Goal: Task Accomplishment & Management: Use online tool/utility

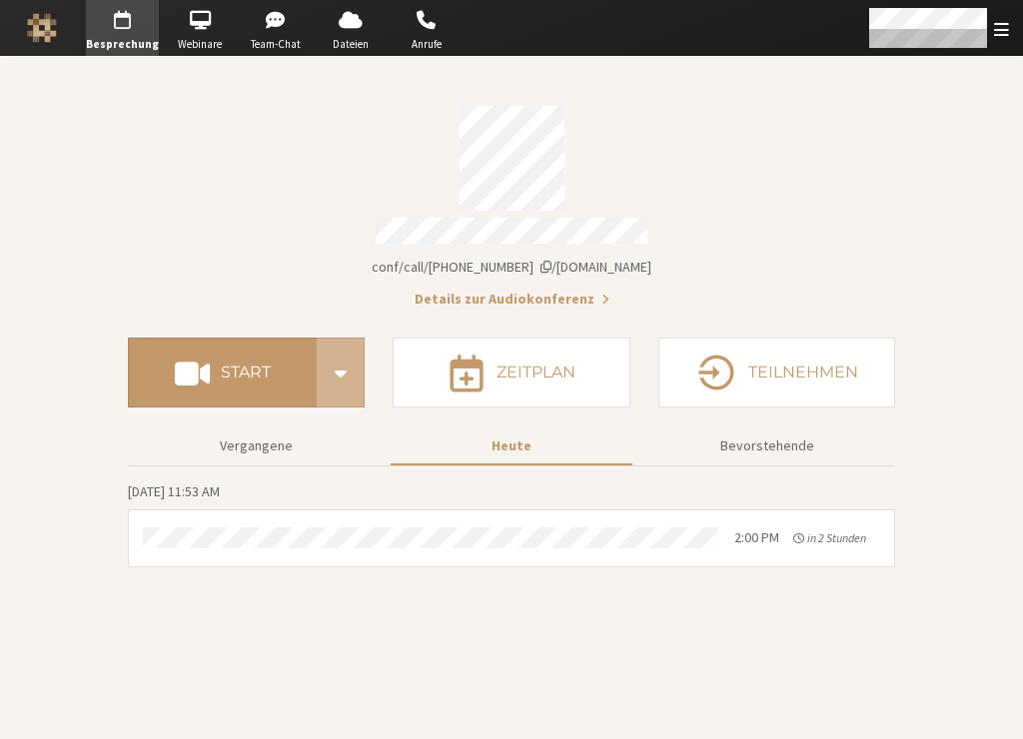
click at [597, 261] on span "iotum.callbridge.rocks/conf/call/8492808" at bounding box center [512, 267] width 280 height 18
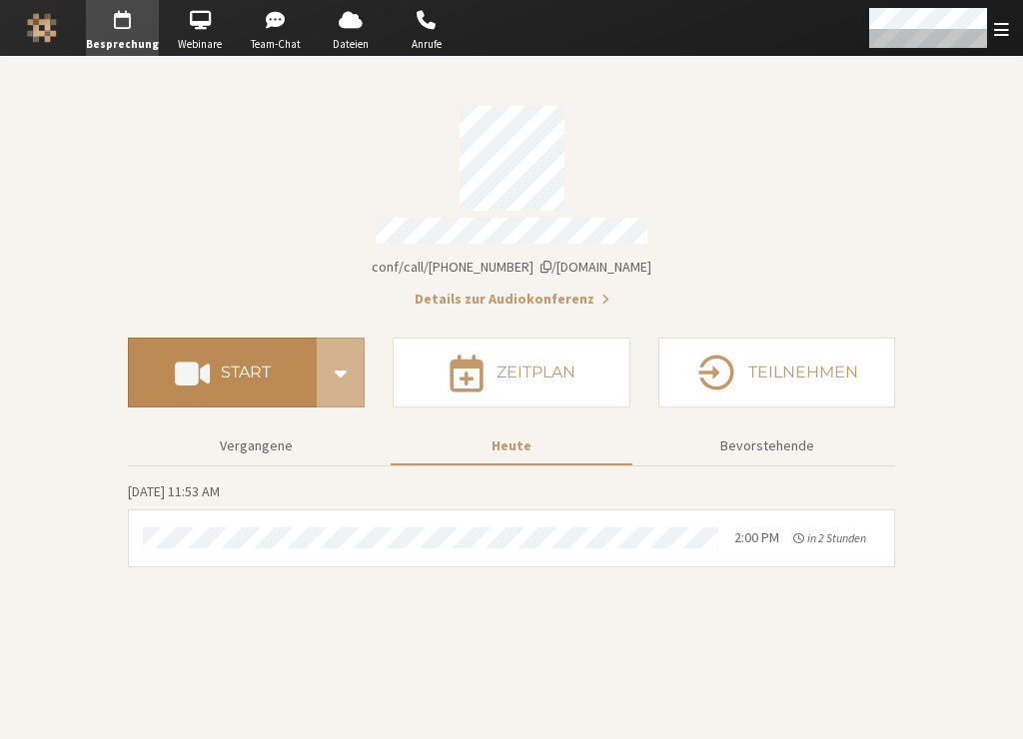
click at [233, 365] on h4 "Start" at bounding box center [246, 373] width 50 height 16
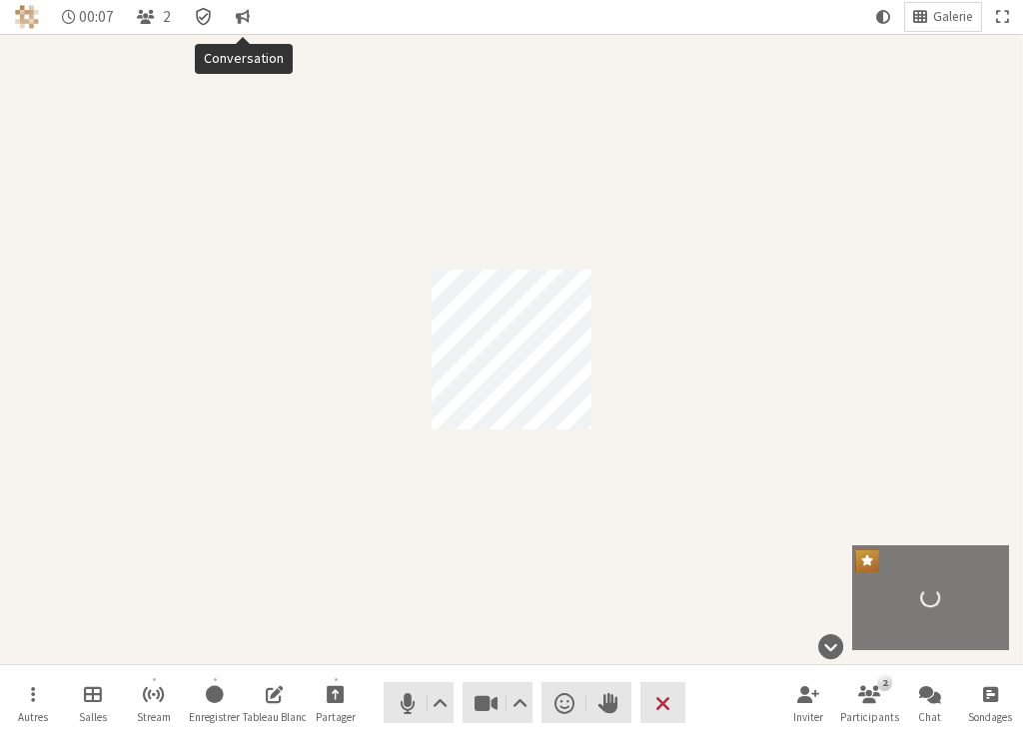
click at [211, 17] on div "Détails de la réunion Chiffrement activé" at bounding box center [203, 17] width 35 height 28
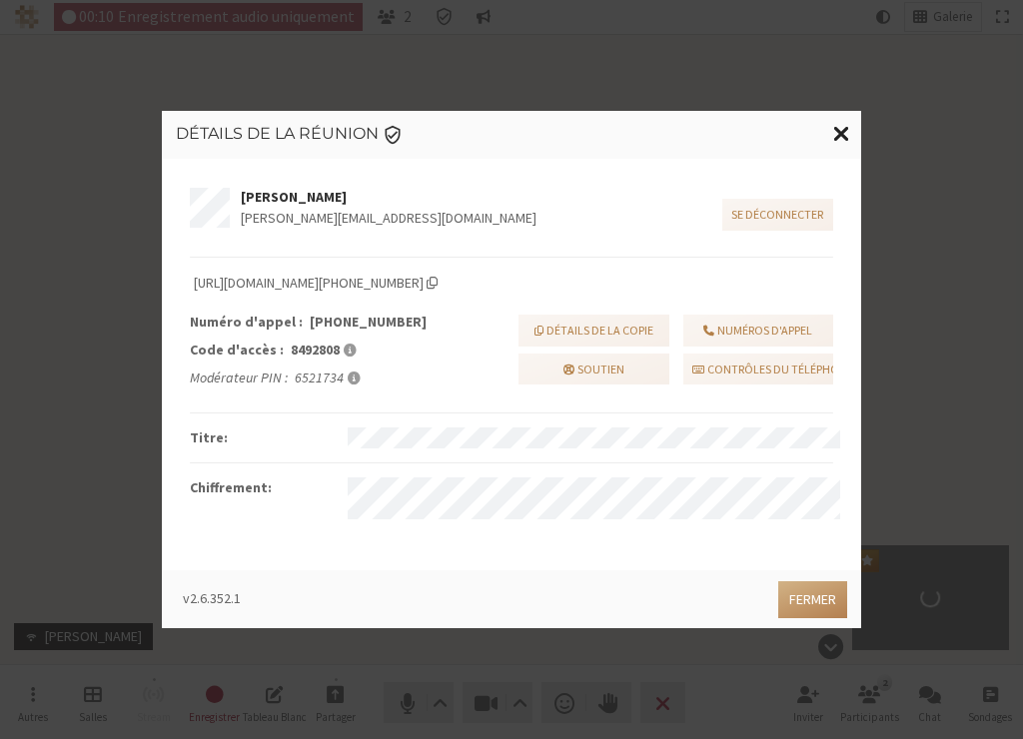
click at [841, 132] on span "Fermer la modalité" at bounding box center [841, 133] width 17 height 25
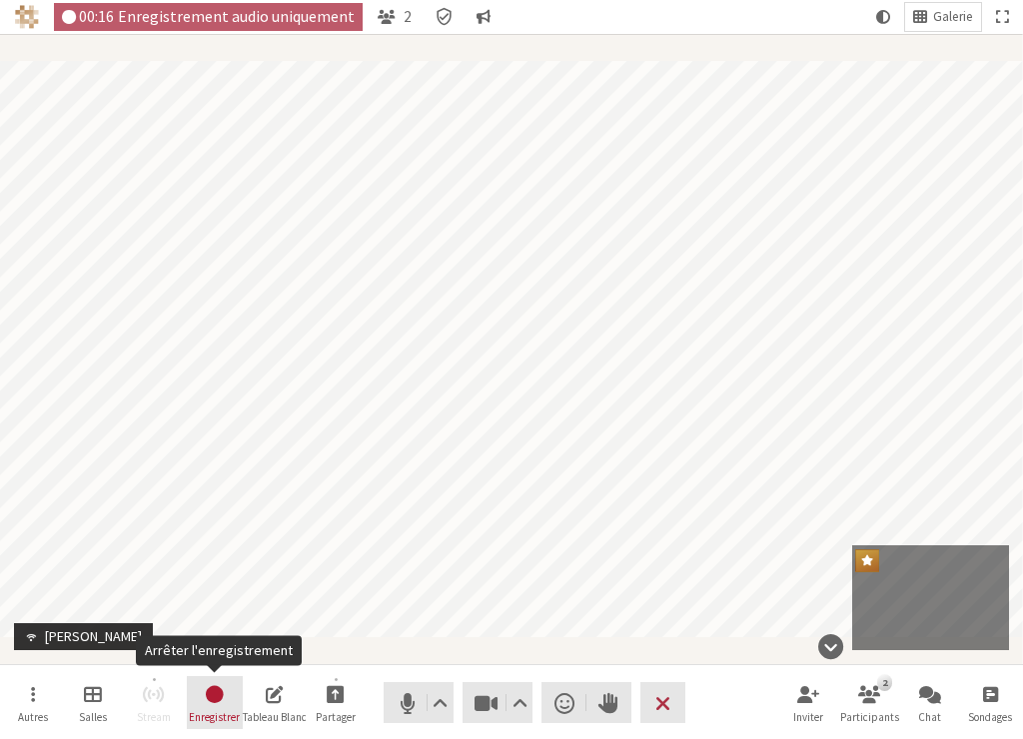
click at [219, 698] on span "Arrêter l'enregistrement" at bounding box center [214, 693] width 21 height 23
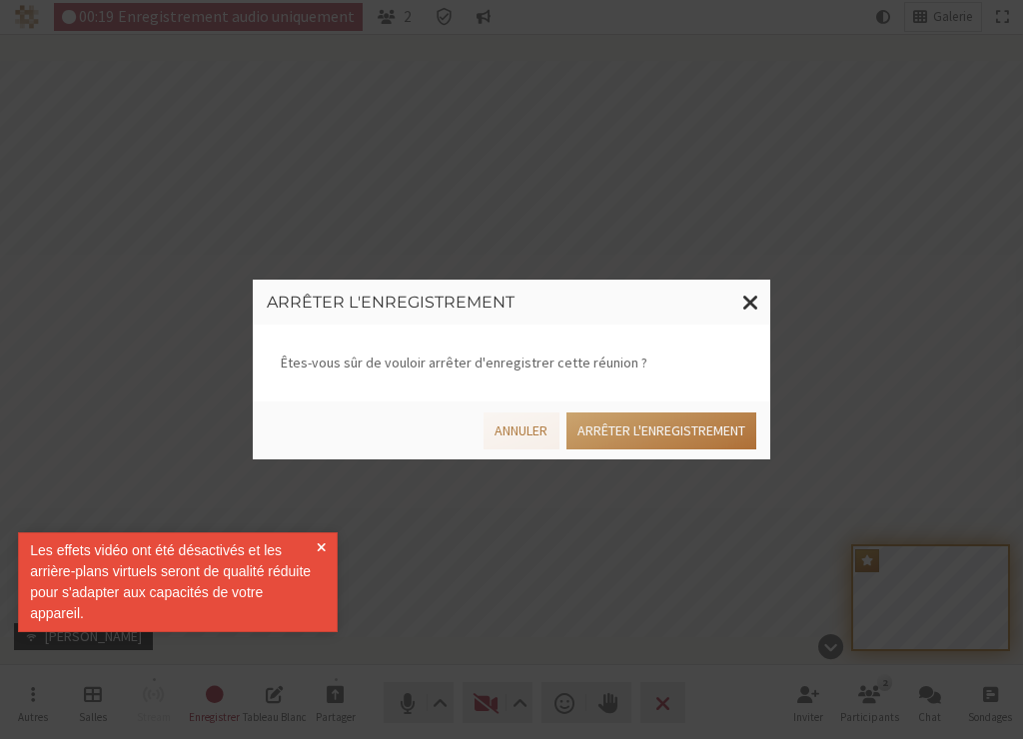
click at [672, 431] on button "Arrêter l'enregistrement" at bounding box center [662, 431] width 190 height 37
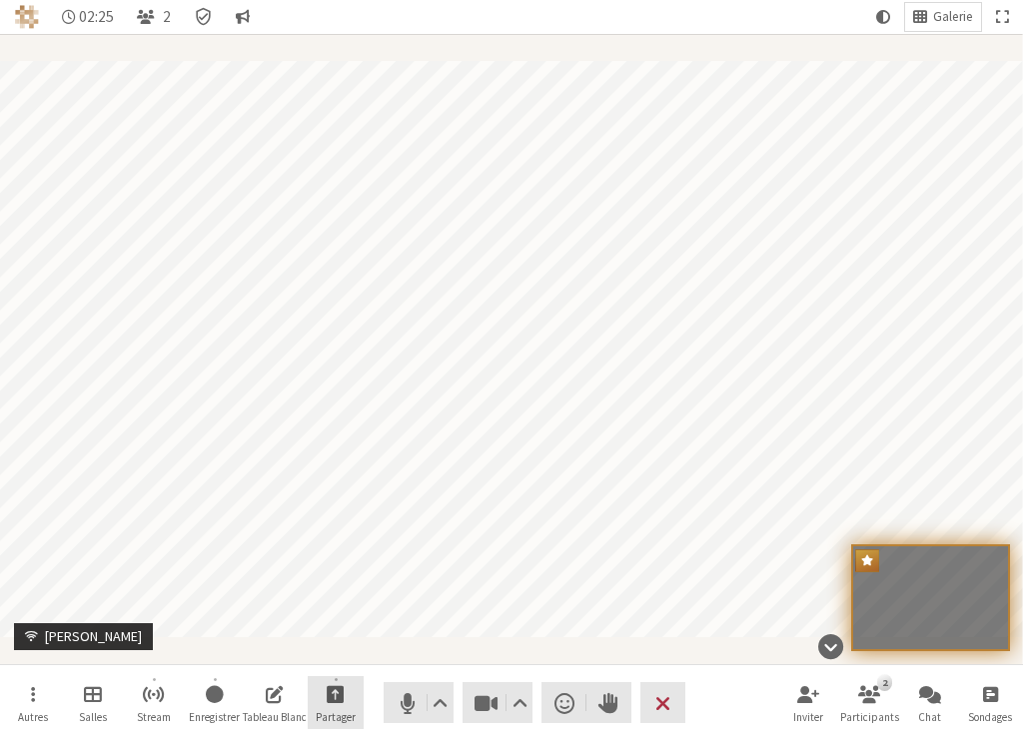
click at [349, 695] on button "Partager" at bounding box center [336, 703] width 56 height 54
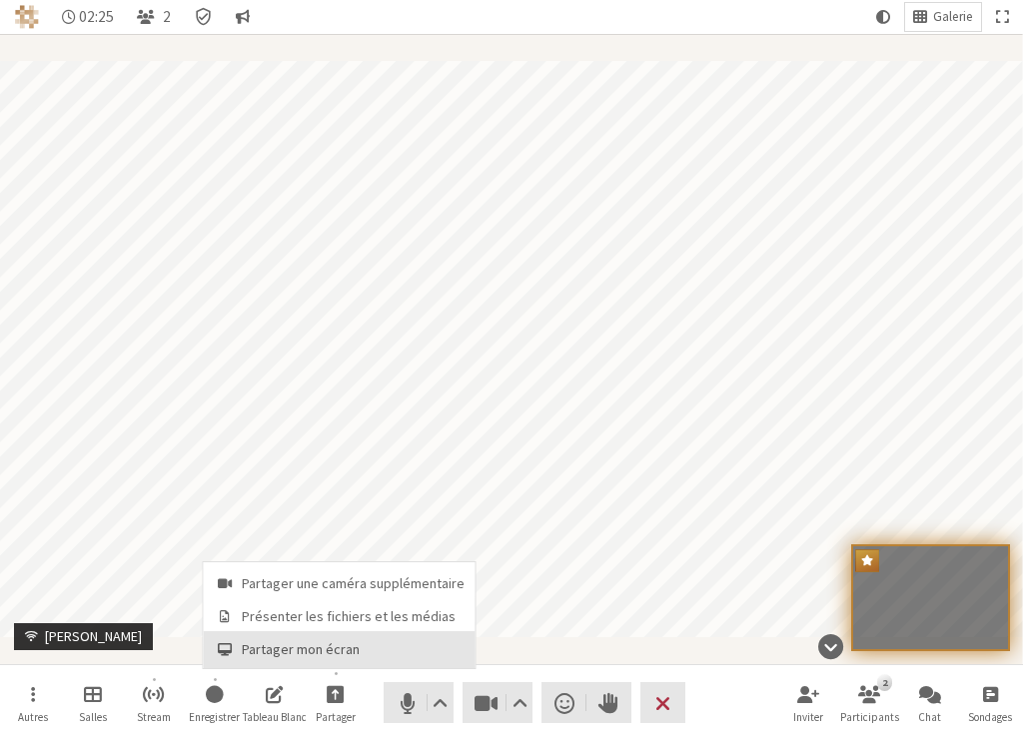
drag, startPoint x: 335, startPoint y: 645, endPoint x: 345, endPoint y: 648, distance: 10.4
click at [335, 646] on span "Partager mon écran" at bounding box center [353, 649] width 223 height 15
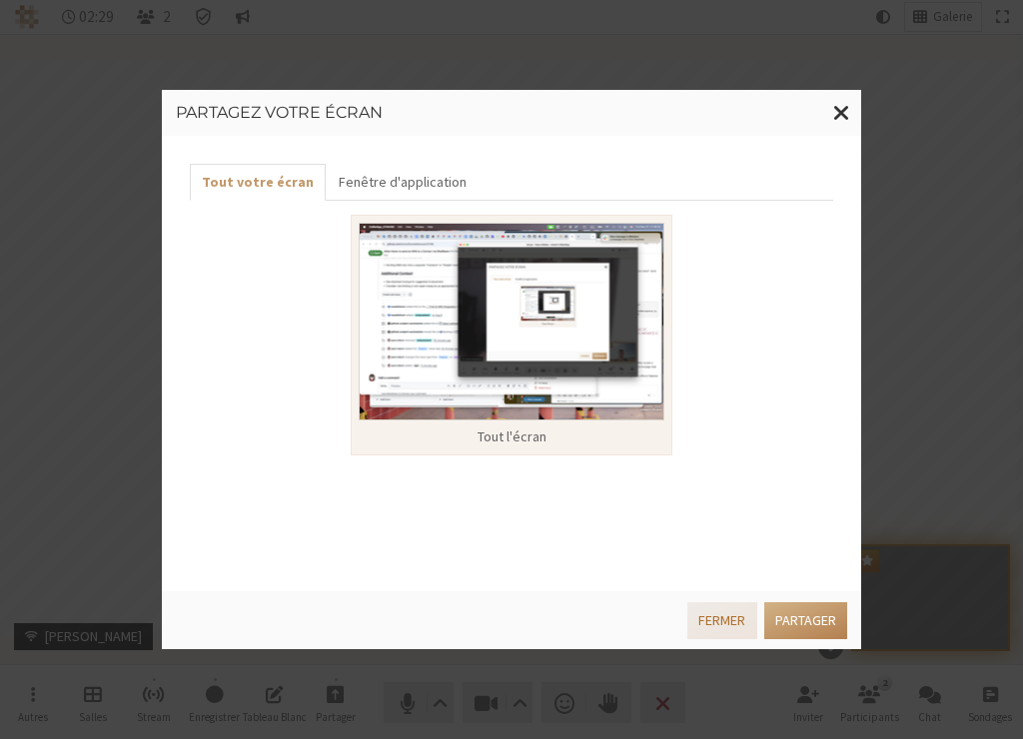
click at [713, 628] on button "Fermer" at bounding box center [721, 620] width 69 height 37
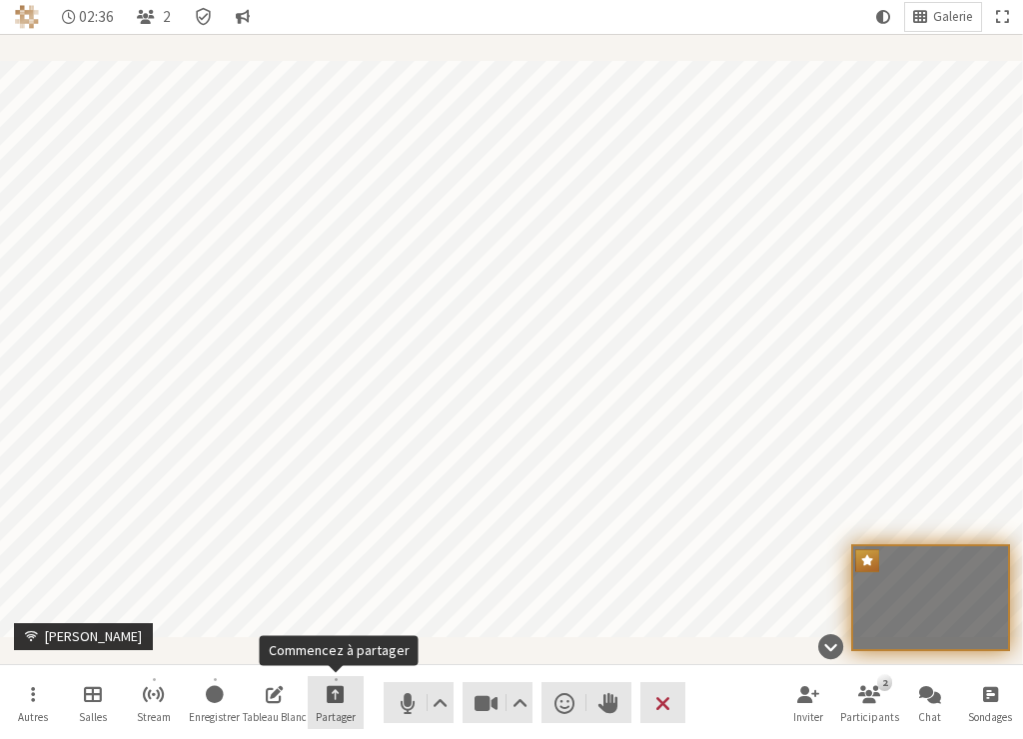
click at [341, 696] on span "Commencez à partager" at bounding box center [336, 693] width 18 height 23
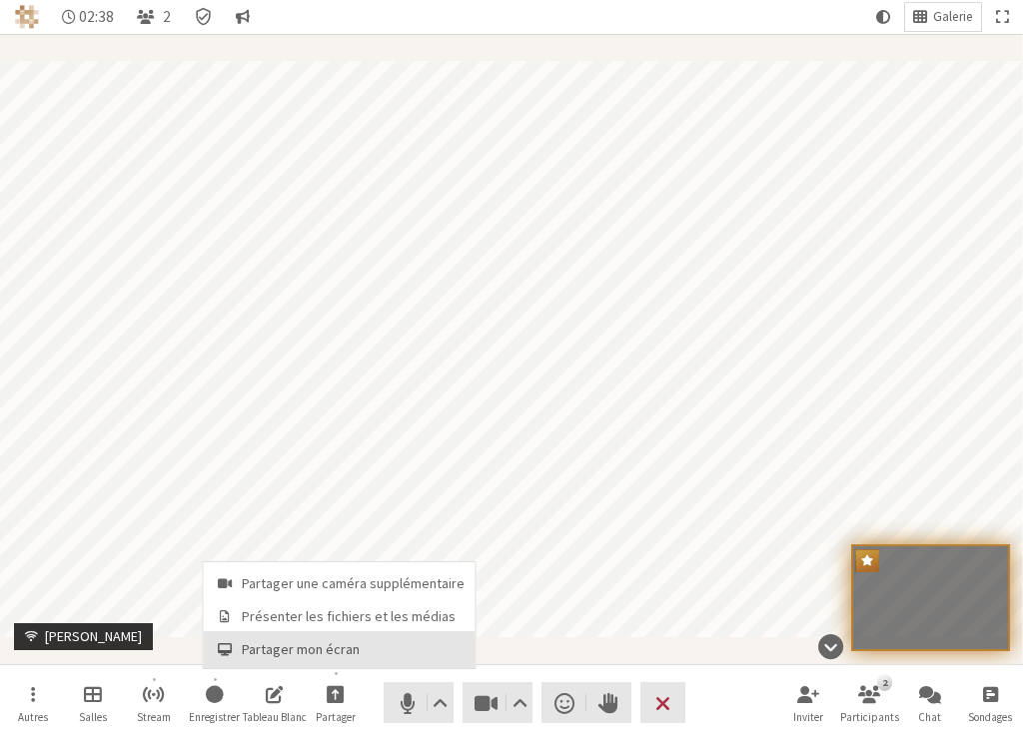
click at [340, 648] on span "Partager mon écran" at bounding box center [353, 649] width 223 height 15
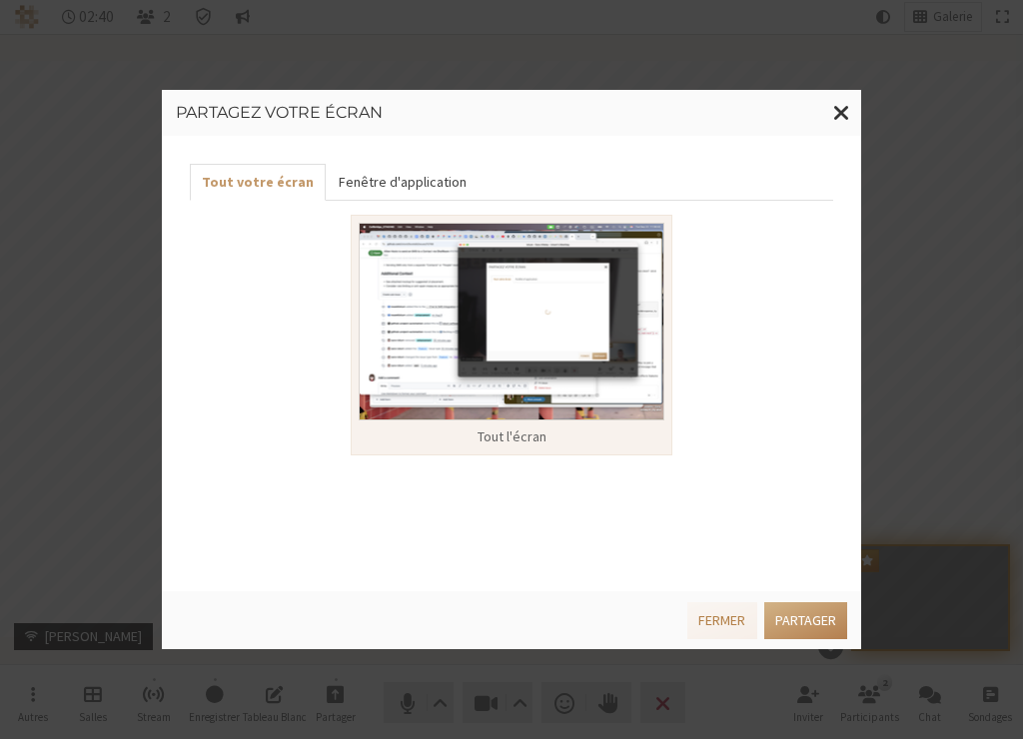
click at [419, 171] on button "Fenêtre d'application" at bounding box center [402, 182] width 152 height 37
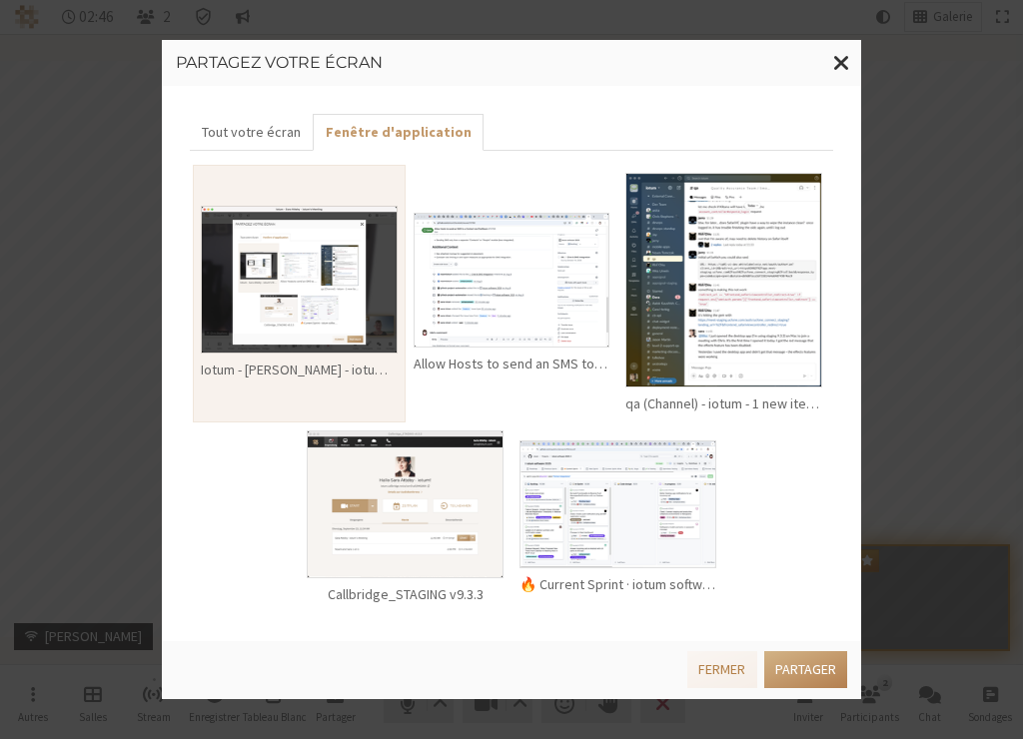
click at [553, 292] on img at bounding box center [512, 280] width 197 height 135
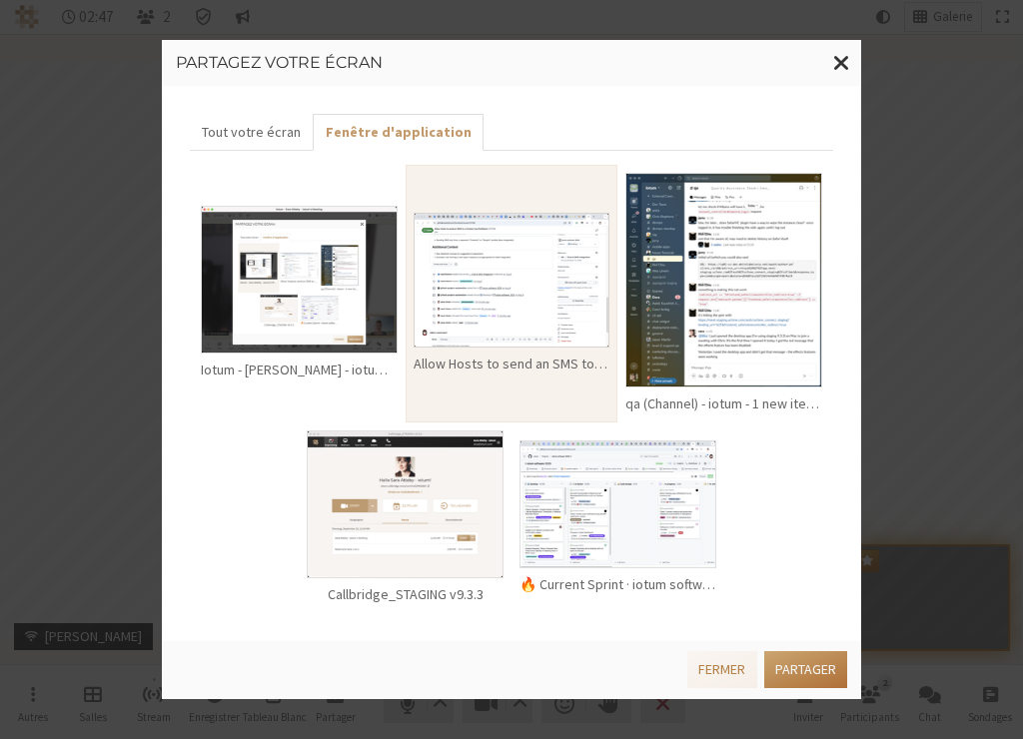
click at [814, 668] on button "Partager" at bounding box center [805, 669] width 83 height 37
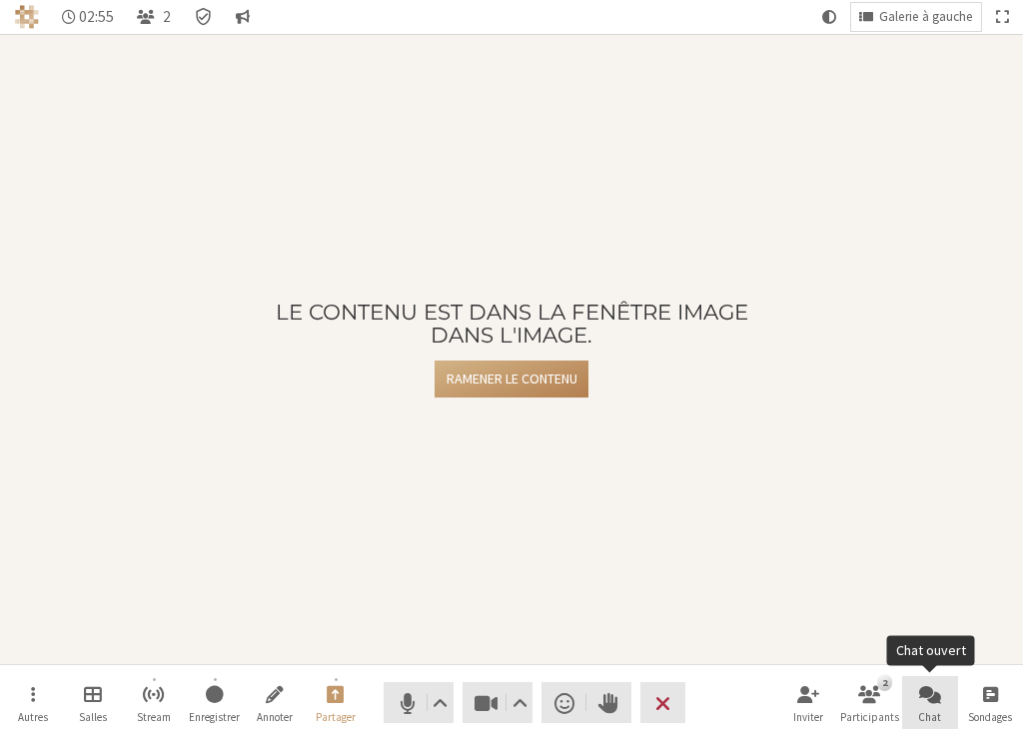
click at [934, 700] on span "Chat ouvert" at bounding box center [930, 693] width 22 height 23
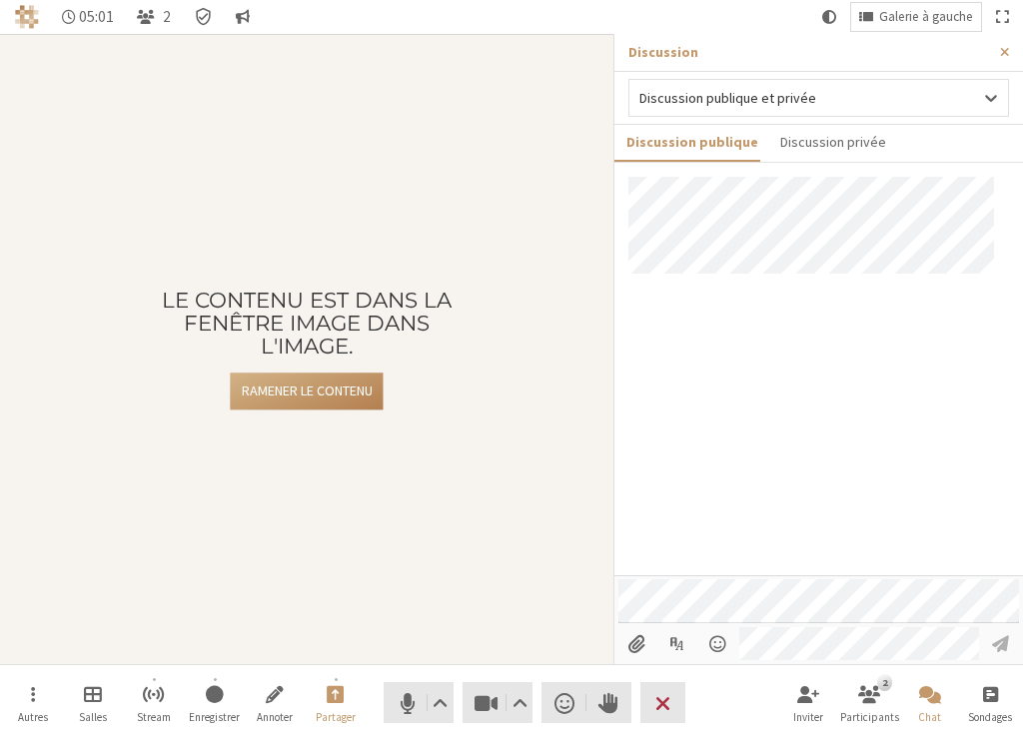
click at [465, 543] on div "Le contenu est dans la fenêtre Image dans l'image. Ramener le contenu" at bounding box center [306, 349] width 613 height 630
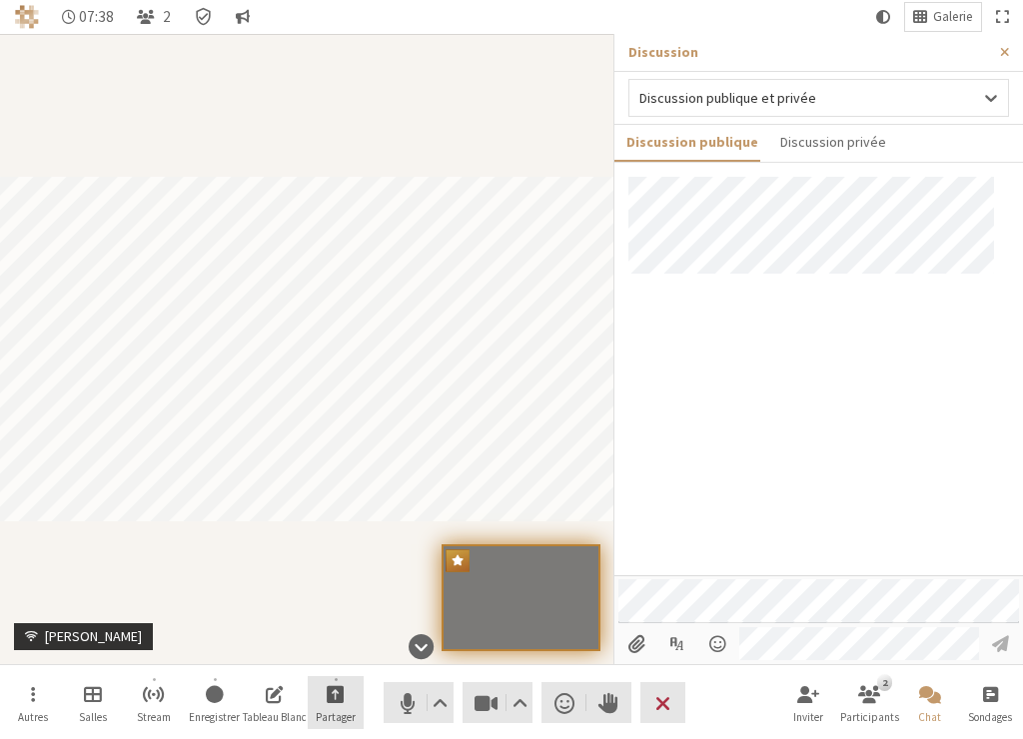
click at [339, 691] on span "Commencez à partager" at bounding box center [336, 693] width 18 height 23
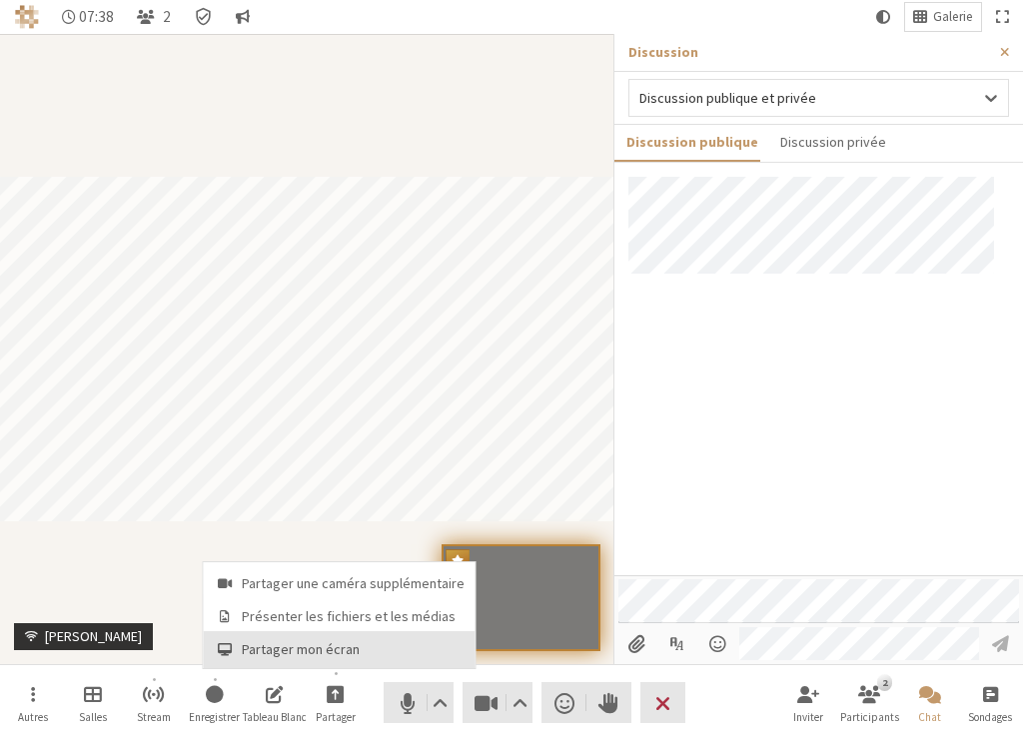
click at [345, 650] on span "Partager mon écran" at bounding box center [353, 649] width 223 height 15
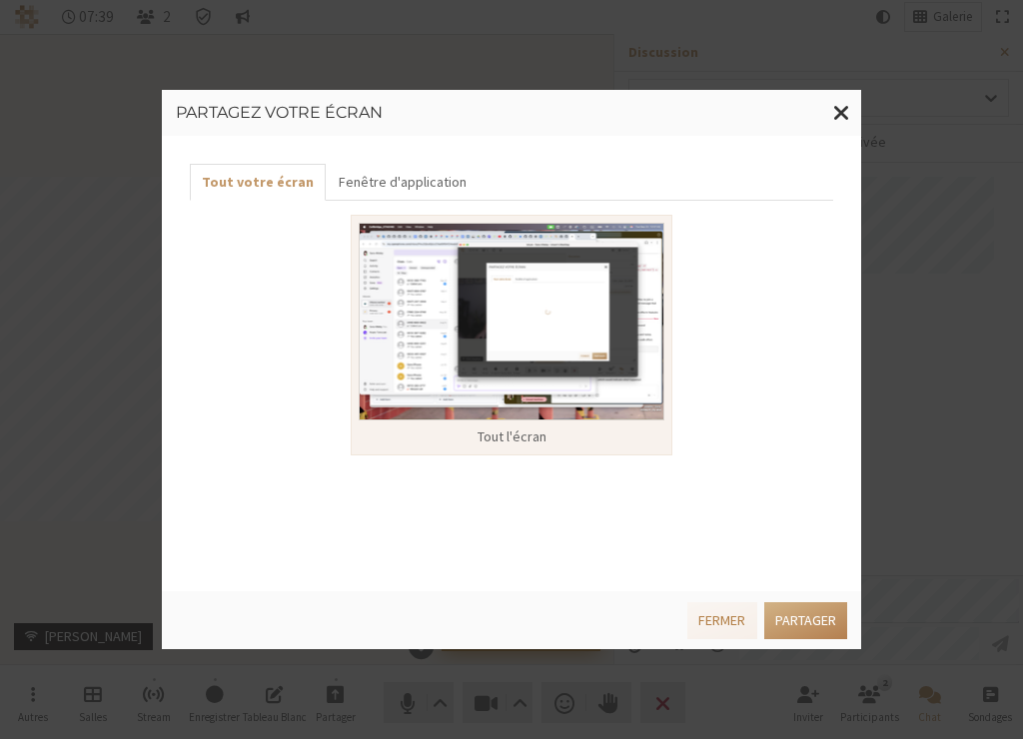
click at [403, 158] on div "Tout votre écran Fenêtre d'application Tout l'écran" at bounding box center [511, 364] width 699 height 456
click at [406, 174] on button "Fenêtre d'application" at bounding box center [402, 182] width 152 height 37
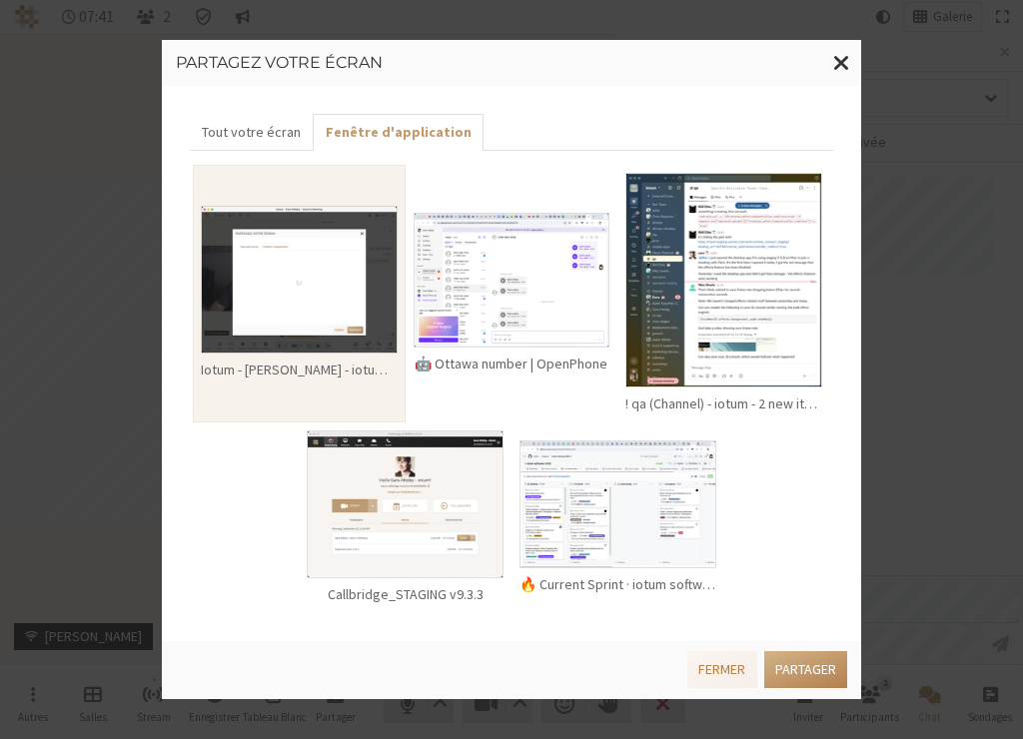
click at [519, 301] on img at bounding box center [512, 280] width 197 height 135
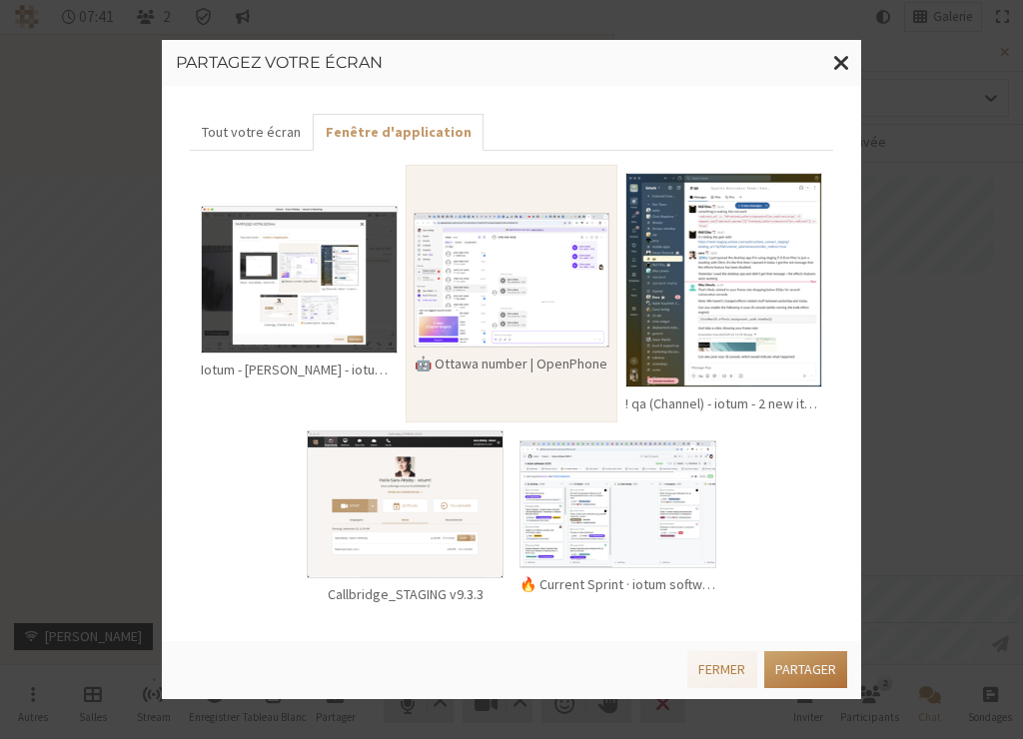
click at [800, 663] on button "Partager" at bounding box center [805, 669] width 83 height 37
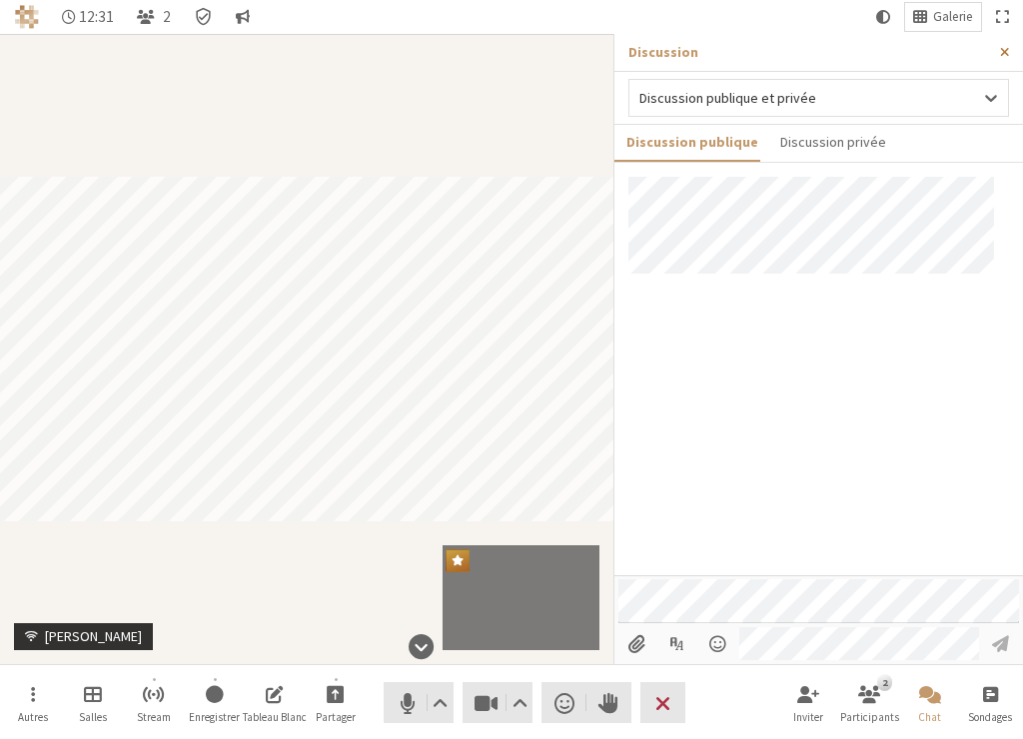
click at [1006, 50] on span "Fermer la barre latérale" at bounding box center [1004, 52] width 9 height 15
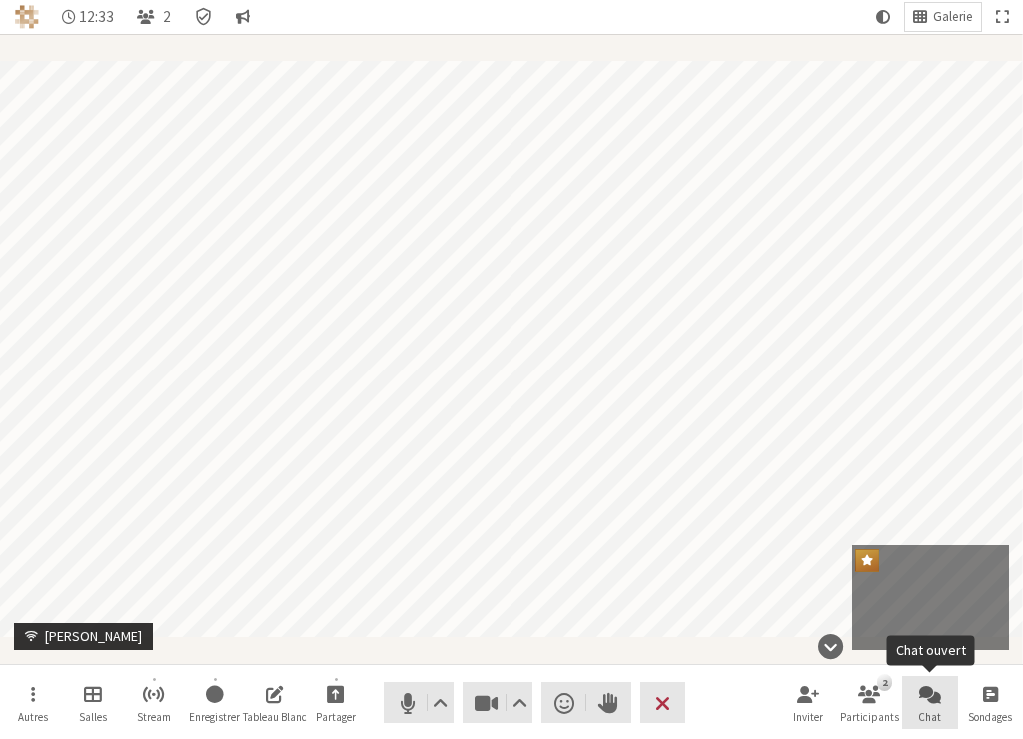
click at [929, 699] on span "Chat ouvert" at bounding box center [930, 693] width 22 height 23
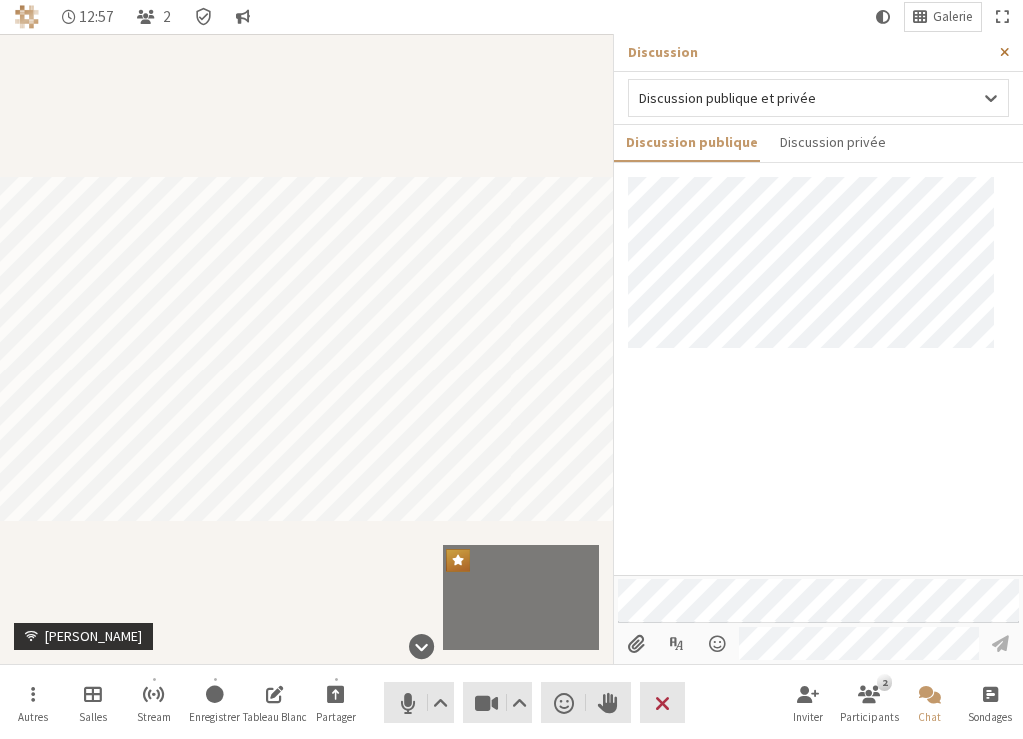
click at [1007, 53] on span "Fermer la barre latérale" at bounding box center [1004, 52] width 9 height 15
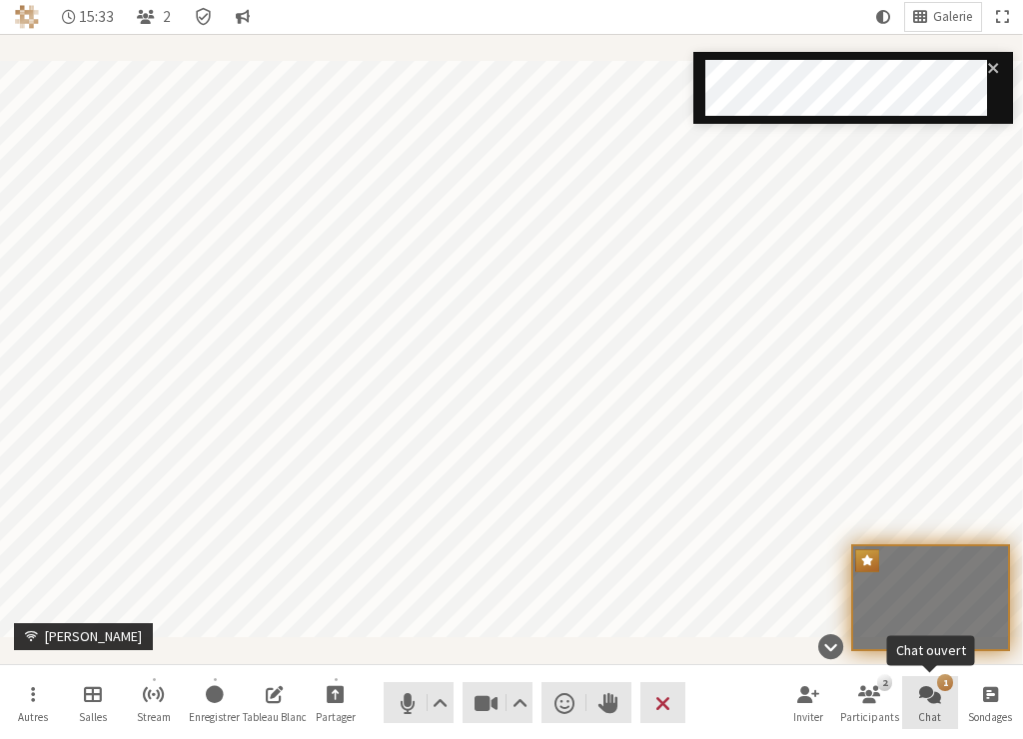
drag, startPoint x: 929, startPoint y: 694, endPoint x: 925, endPoint y: 676, distance: 18.4
click at [929, 695] on span "Chat ouvert" at bounding box center [930, 693] width 22 height 23
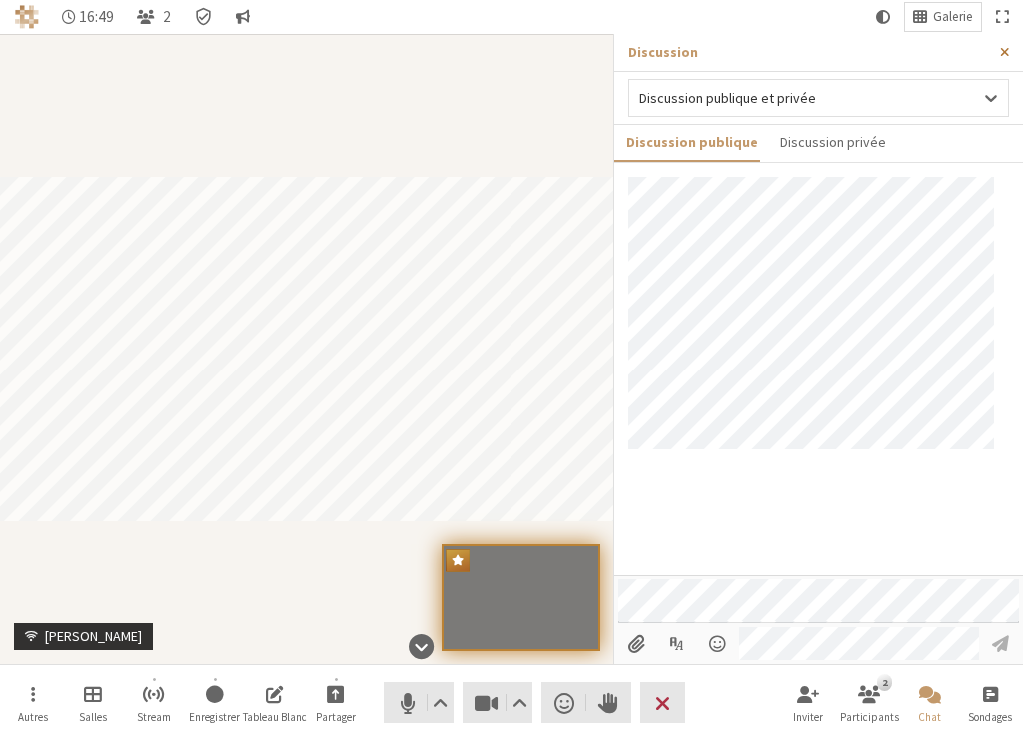
click at [1003, 52] on span "Fermer la barre latérale" at bounding box center [1004, 52] width 9 height 15
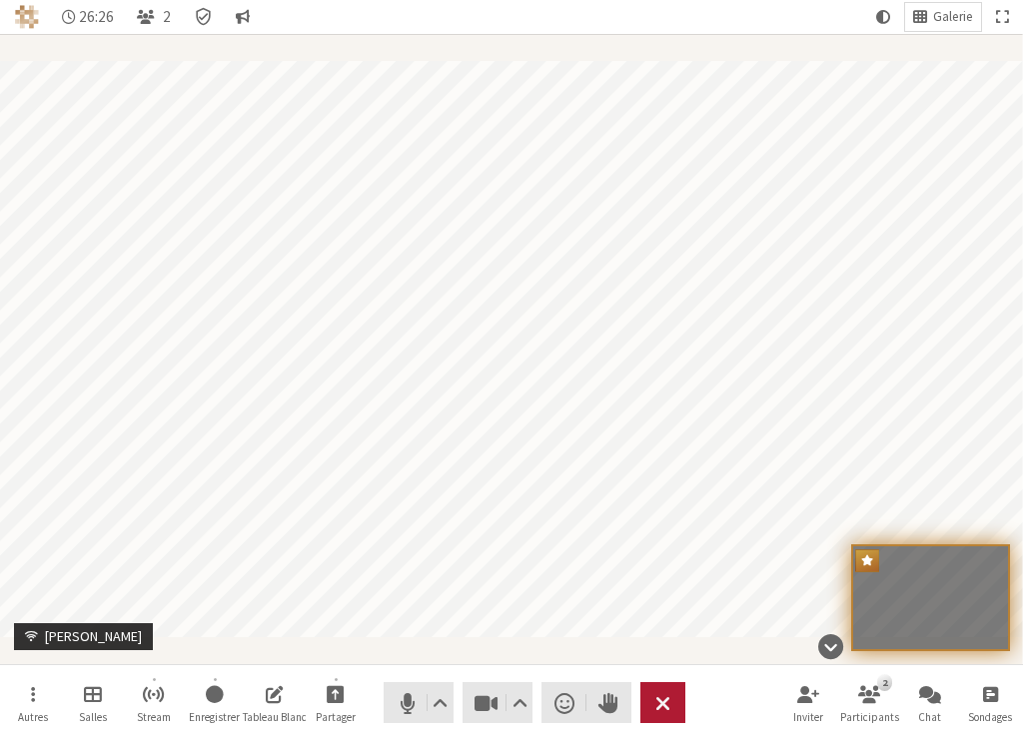
click at [673, 704] on button "Quitter" at bounding box center [662, 702] width 45 height 41
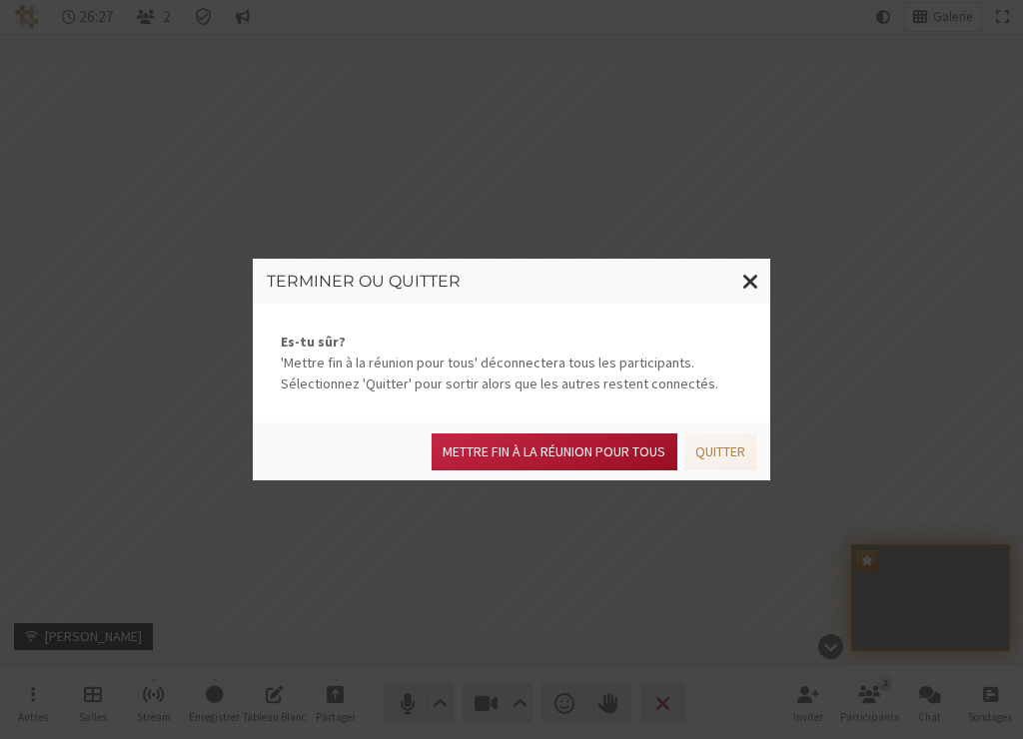
click at [597, 447] on button "Mettre fin à la réunion pour tous" at bounding box center [554, 452] width 245 height 37
